Goal: Information Seeking & Learning: Compare options

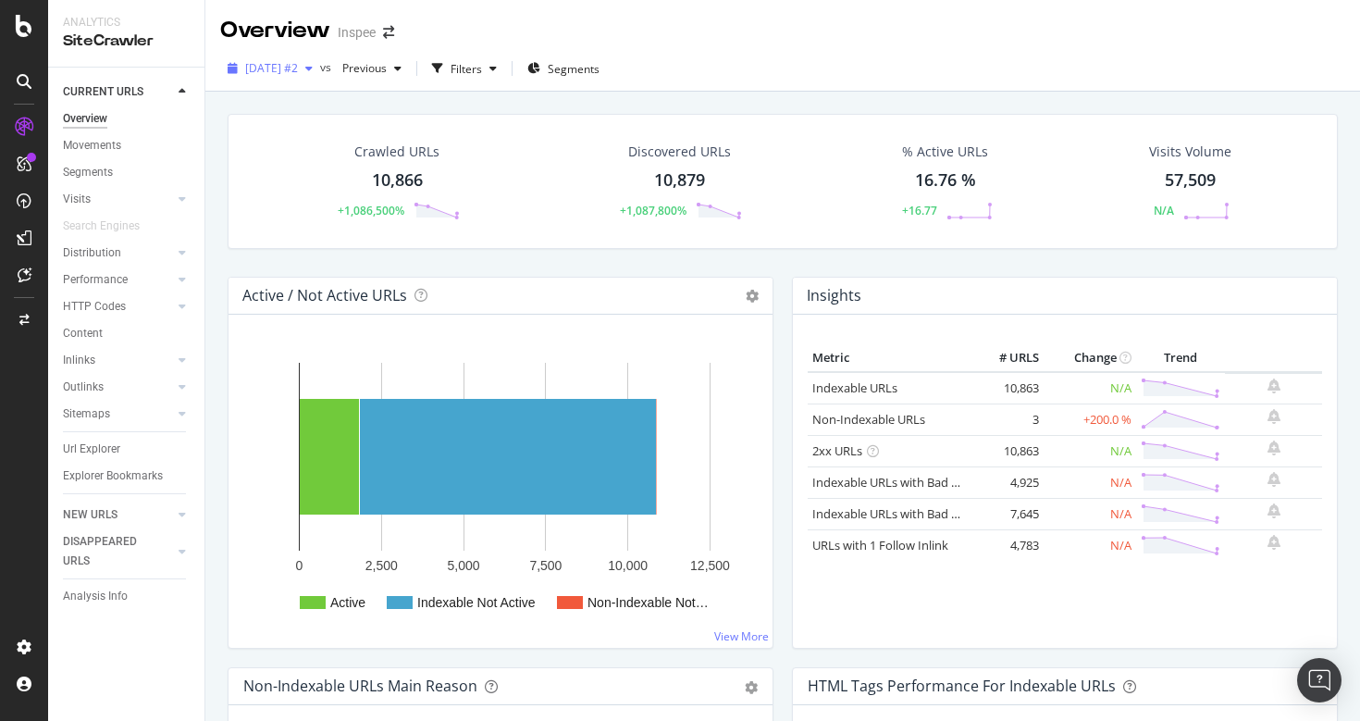
click at [298, 69] on span "[DATE] #2" at bounding box center [271, 68] width 53 height 16
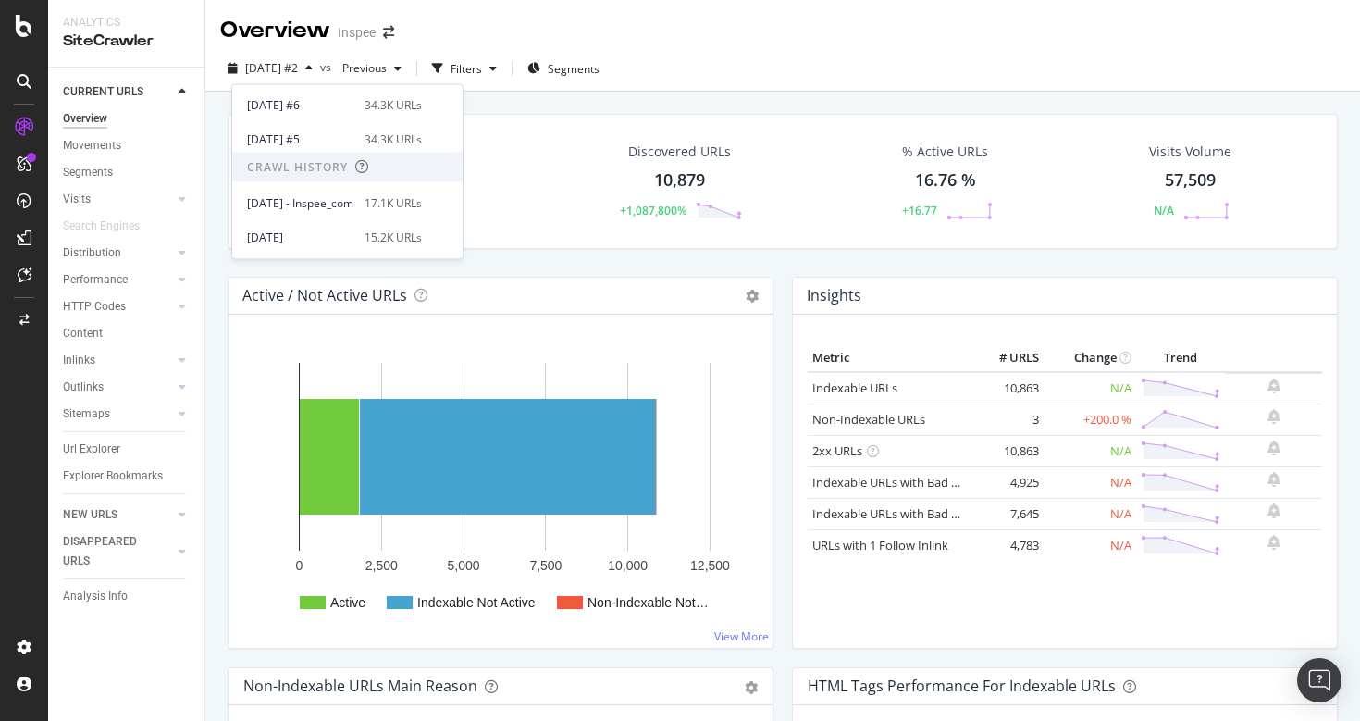
scroll to position [134, 0]
click at [353, 198] on span "[DATE] - Inspee_com" at bounding box center [300, 201] width 106 height 17
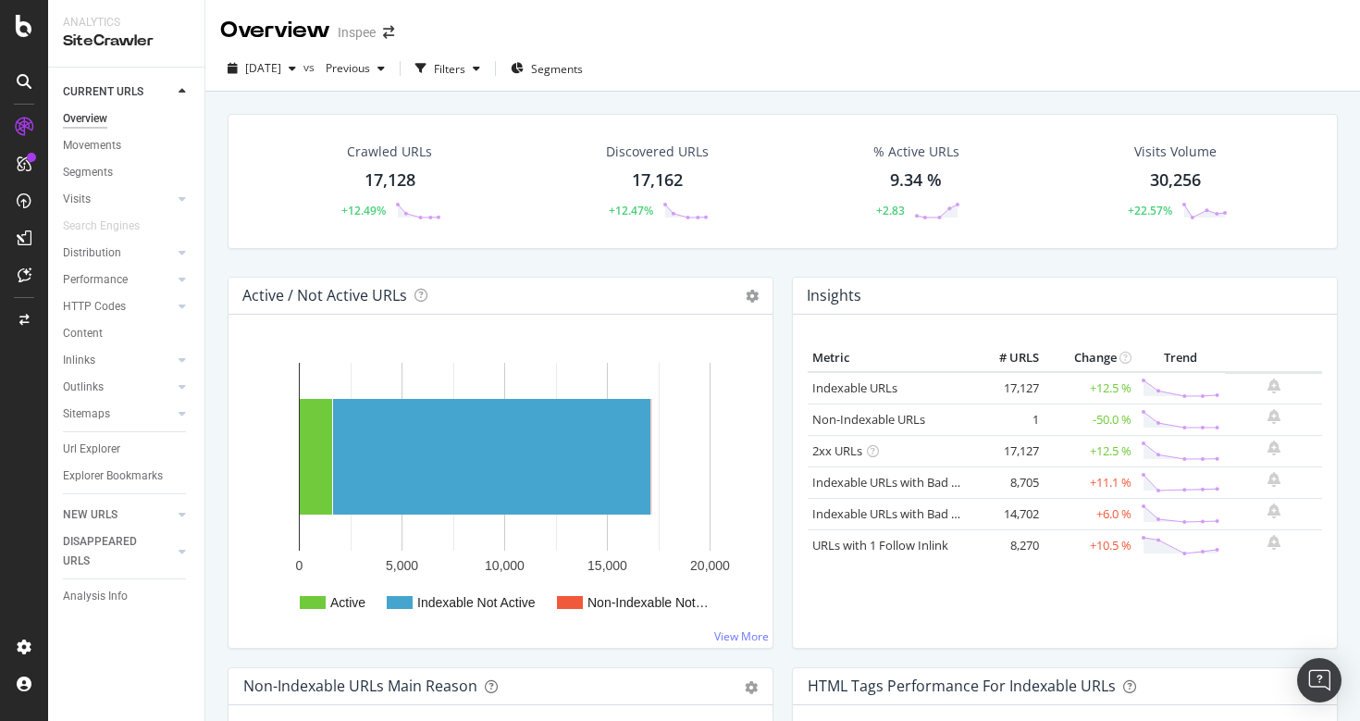
click at [756, 254] on div "Crawled URLs 17,128 +12.49% Discovered URLs 17,162 +12.47% % Active URLs 9.34 %…" at bounding box center [782, 195] width 1129 height 163
click at [281, 64] on span "[DATE]" at bounding box center [263, 68] width 36 height 16
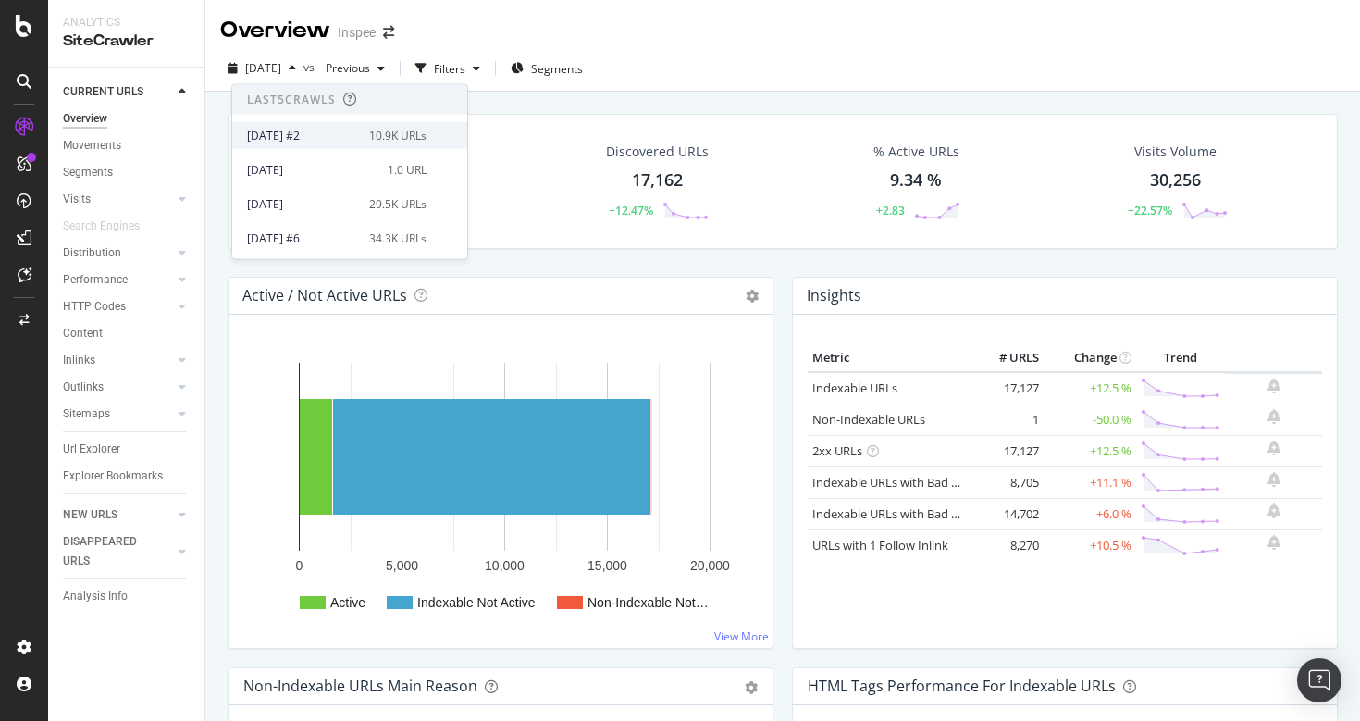
click at [326, 140] on div "[DATE] #2" at bounding box center [302, 135] width 111 height 17
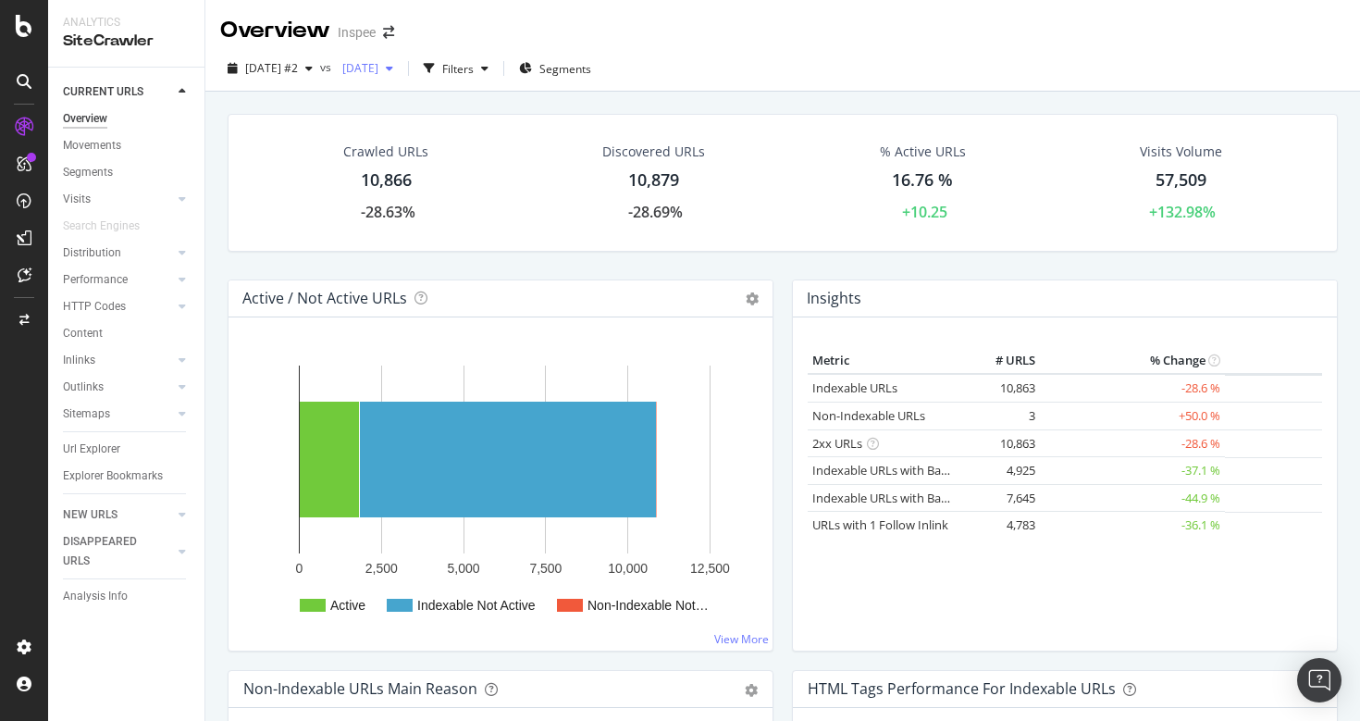
click at [378, 72] on span "[DATE]" at bounding box center [356, 68] width 43 height 16
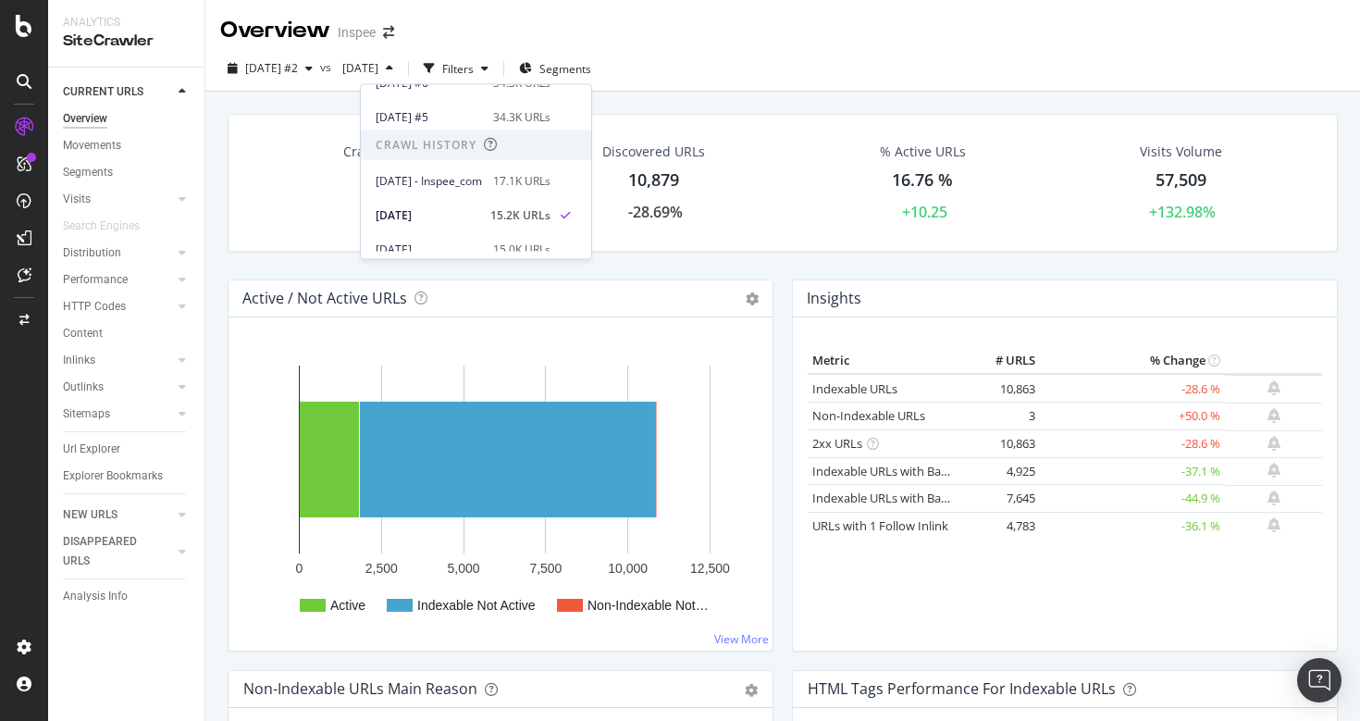
scroll to position [159, 0]
click at [473, 171] on span "[DATE] - Inspee_com" at bounding box center [429, 176] width 106 height 17
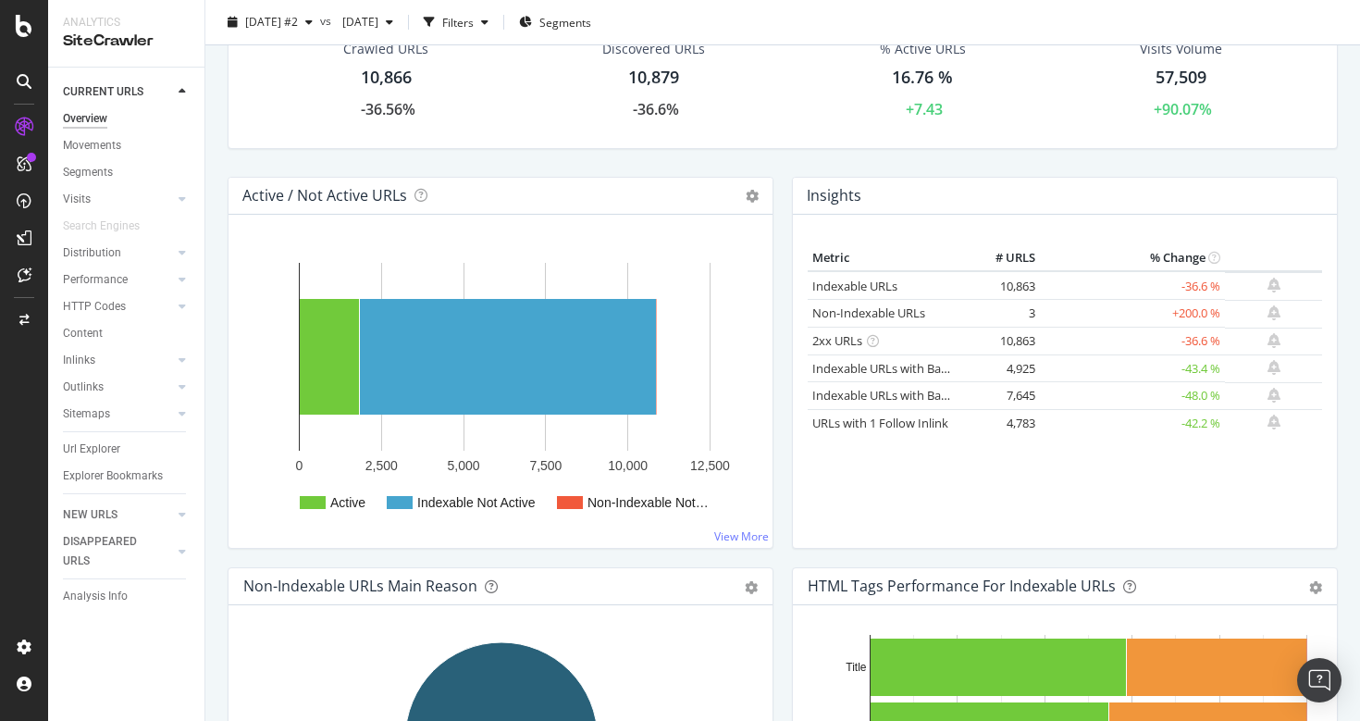
scroll to position [131, 0]
